Goal: Check status

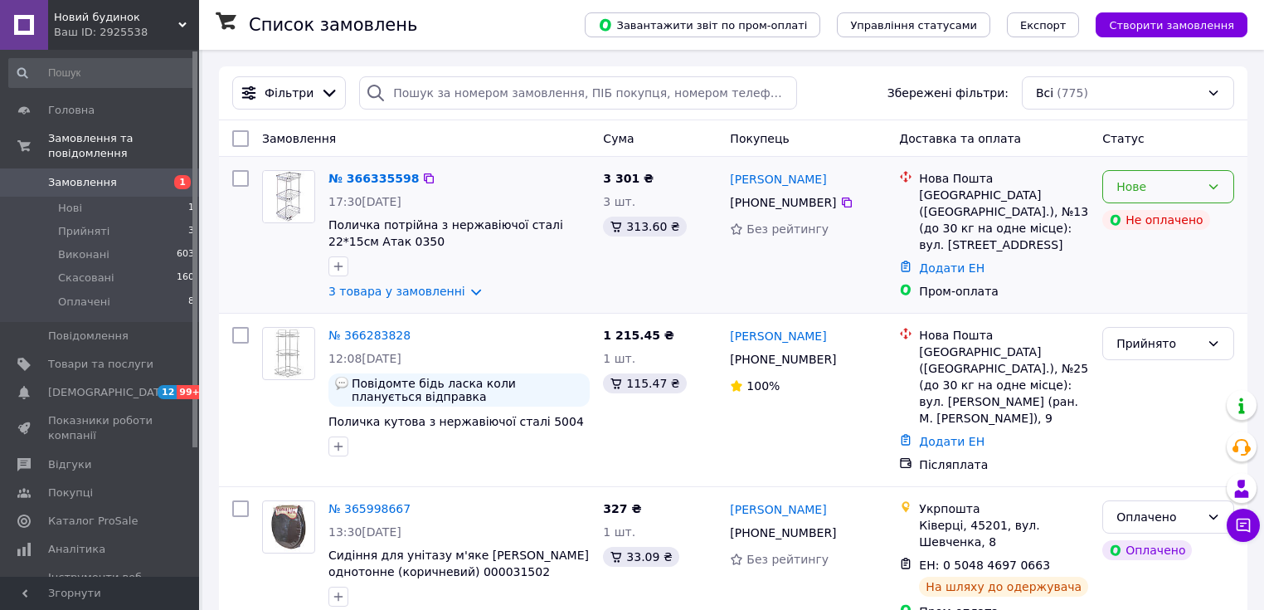
click at [1217, 189] on icon at bounding box center [1213, 186] width 13 height 13
click at [1171, 187] on div "Нове" at bounding box center [1159, 187] width 84 height 18
click at [1132, 228] on li "Прийнято" at bounding box center [1168, 223] width 130 height 30
